Goal: Transaction & Acquisition: Purchase product/service

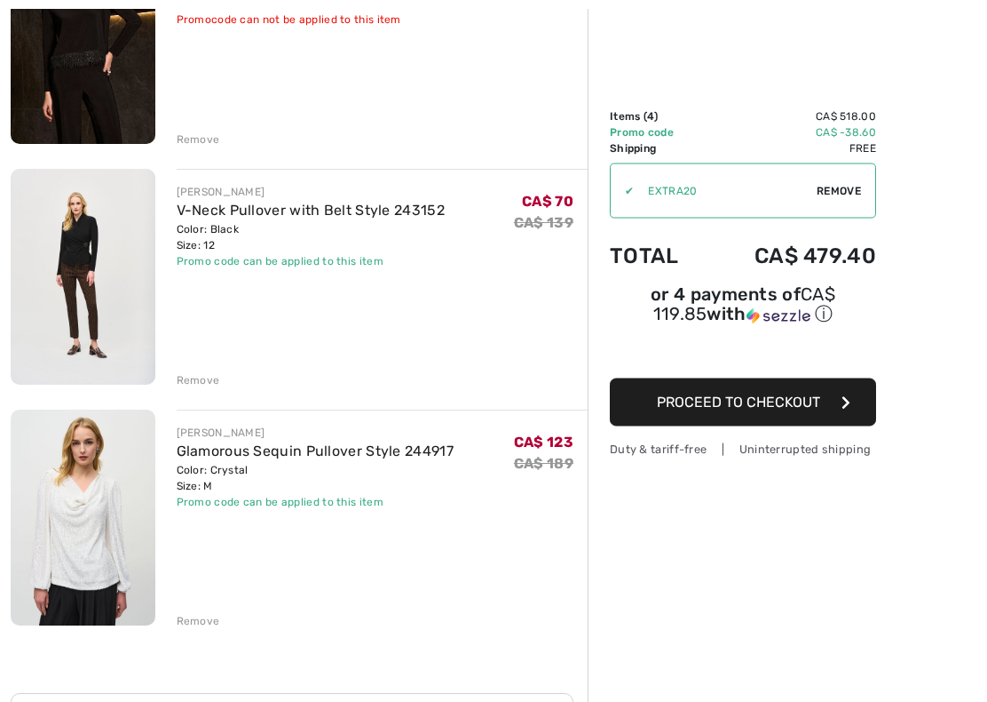
scroll to position [547, 0]
click at [105, 509] on img at bounding box center [83, 517] width 145 height 216
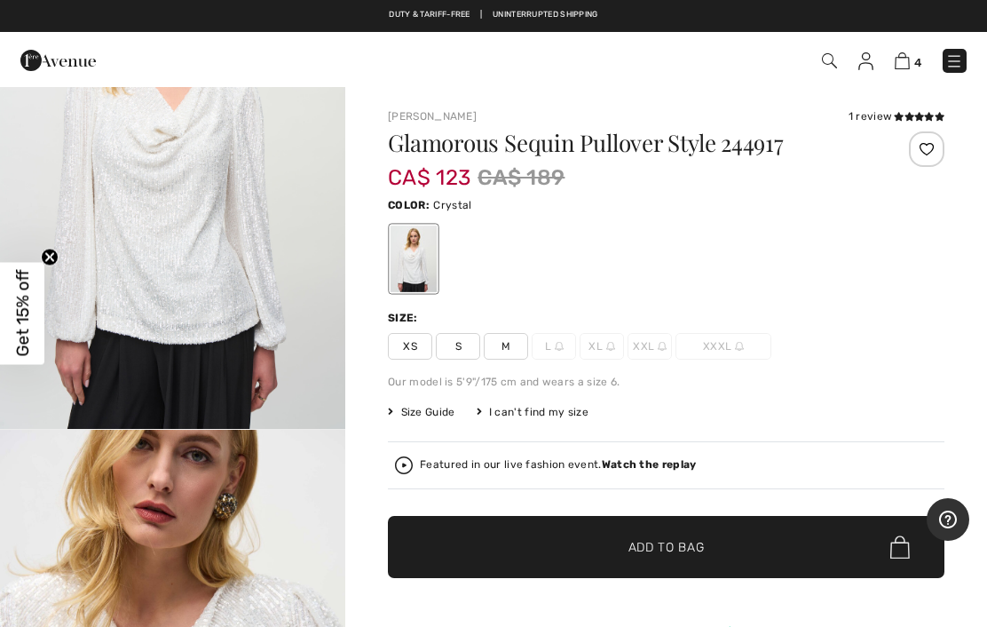
scroll to position [165, 0]
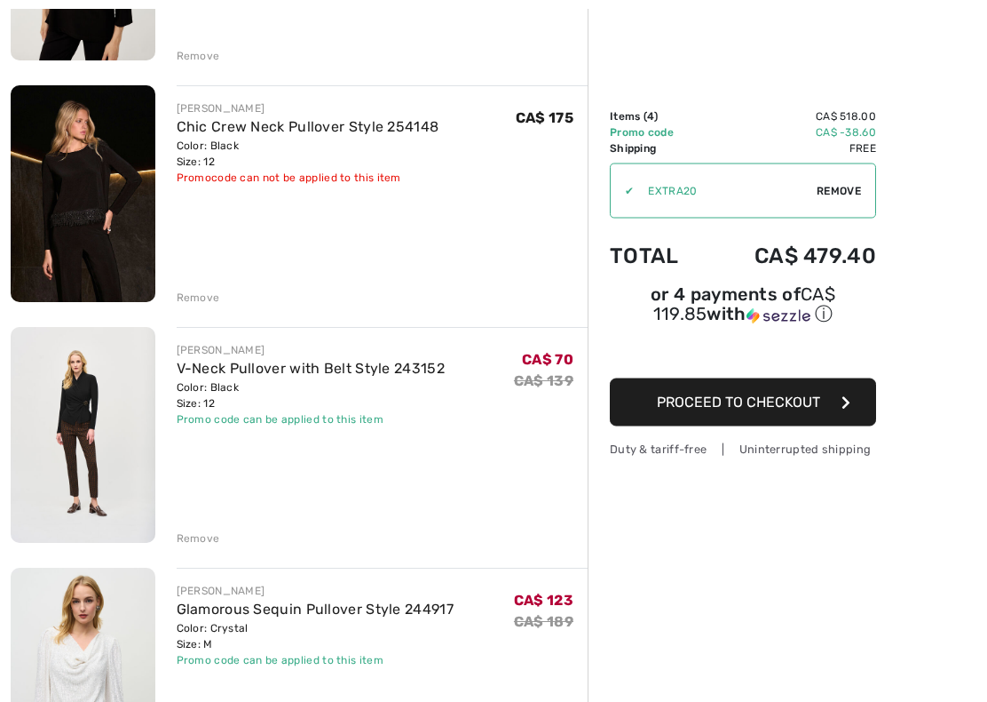
scroll to position [389, 0]
click at [98, 423] on img at bounding box center [83, 435] width 145 height 216
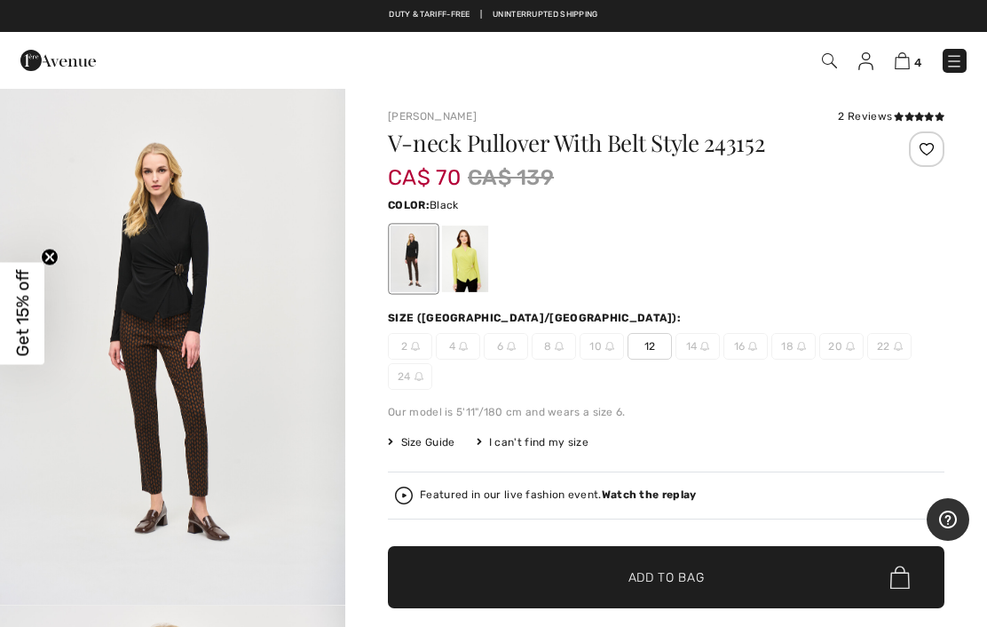
click at [175, 284] on img "1 / 8" at bounding box center [172, 346] width 345 height 518
click at [908, 57] on img at bounding box center [902, 60] width 15 height 17
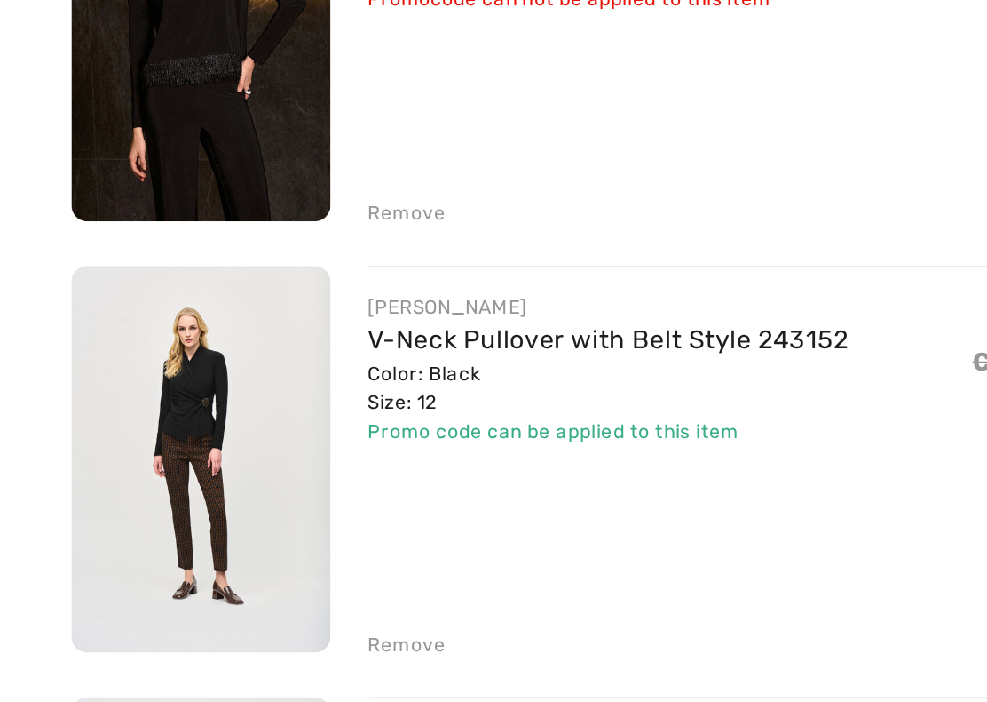
scroll to position [335, 0]
